Goal: Find specific page/section: Find specific page/section

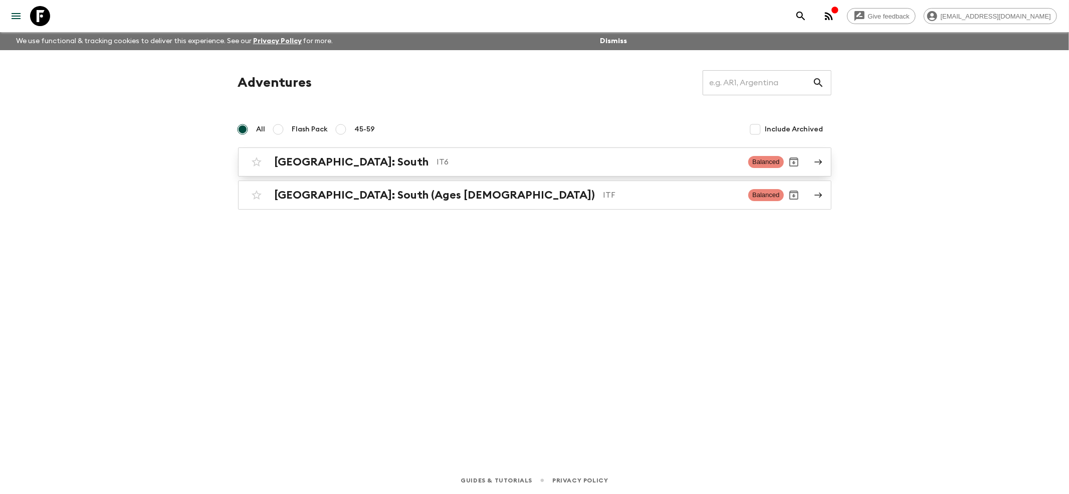
click at [333, 157] on h2 "[GEOGRAPHIC_DATA]: South" at bounding box center [352, 161] width 154 height 13
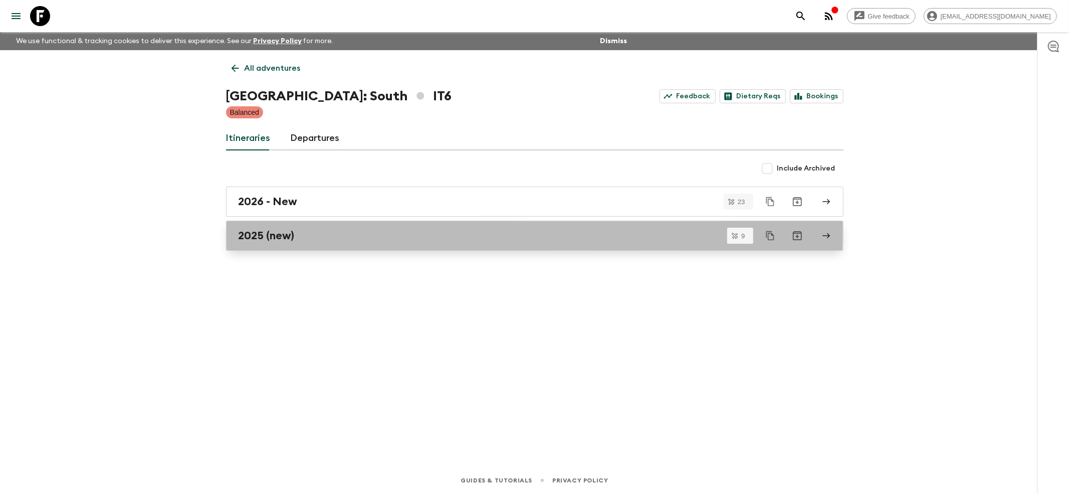
click at [255, 231] on h2 "2025 (new)" at bounding box center [267, 235] width 56 height 13
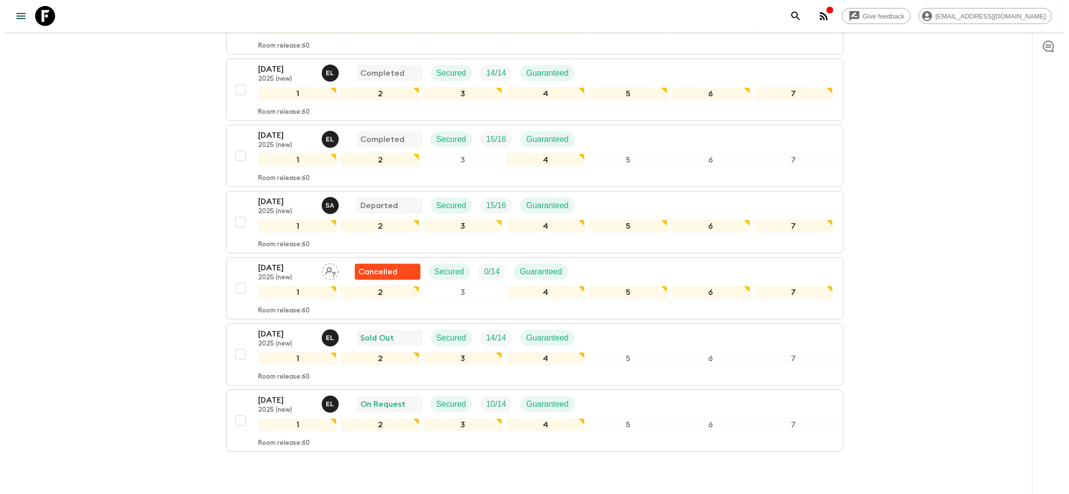
scroll to position [409, 0]
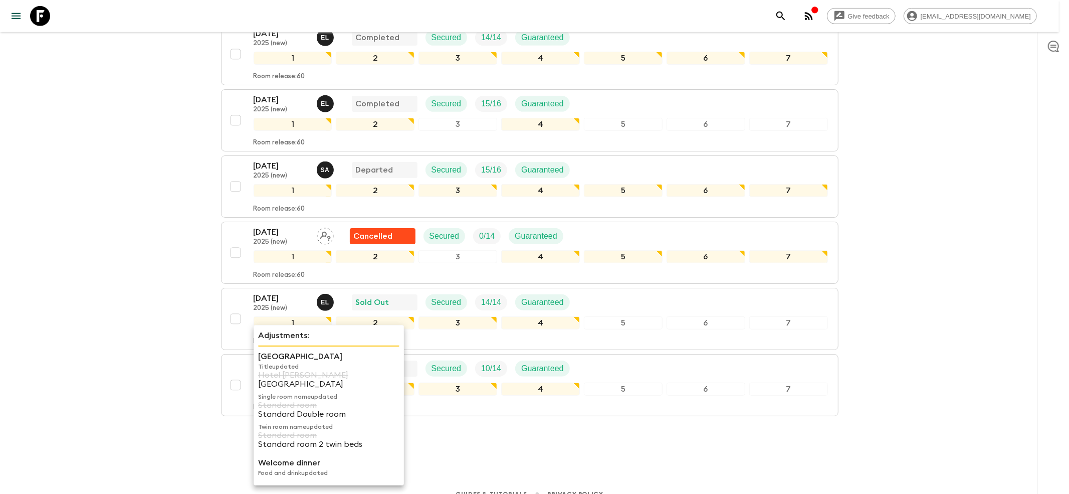
click at [258, 353] on p "[GEOGRAPHIC_DATA]" at bounding box center [328, 356] width 141 height 12
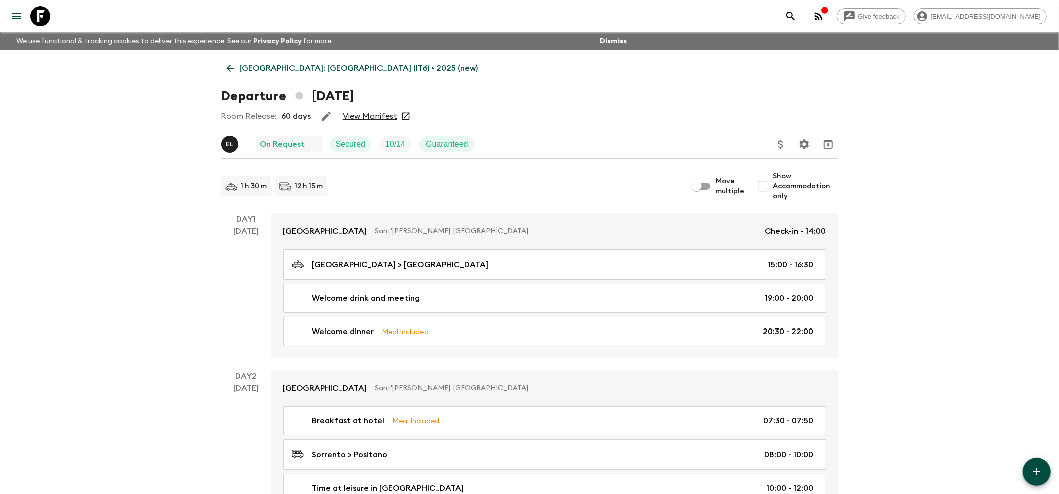
click at [370, 111] on link "View Manifest" at bounding box center [370, 116] width 55 height 10
